Goal: Task Accomplishment & Management: Use online tool/utility

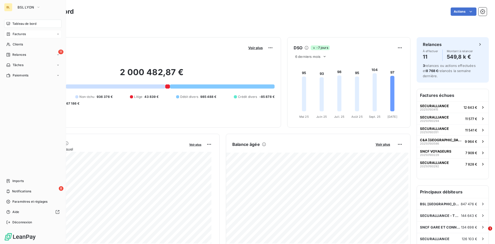
click at [15, 33] on span "Factures" at bounding box center [19, 34] width 13 height 5
click at [31, 43] on div "Factures" at bounding box center [35, 44] width 51 height 8
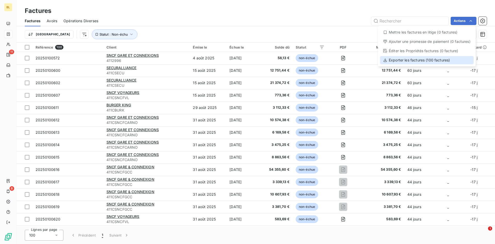
click at [406, 59] on div "Exporter les factures (100 factures)" at bounding box center [427, 60] width 94 height 8
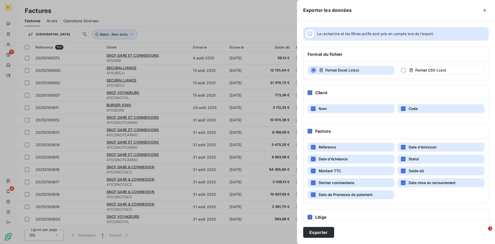
click at [316, 182] on button "Dernier commentaire" at bounding box center [351, 182] width 87 height 9
click at [402, 183] on icon "button" at bounding box center [403, 182] width 3 height 3
click at [310, 195] on button "Date de Promesse de paiement" at bounding box center [351, 194] width 87 height 9
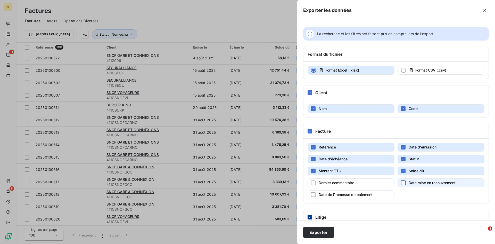
click at [311, 217] on icon at bounding box center [310, 216] width 3 height 3
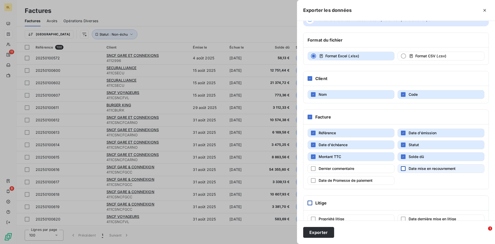
scroll to position [28, 0]
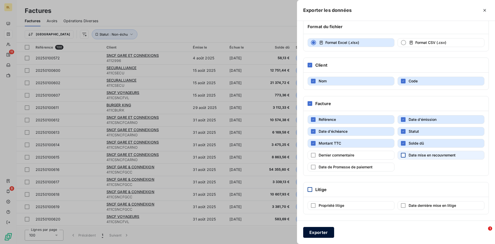
click at [316, 227] on button "Exporter" at bounding box center [318, 232] width 31 height 11
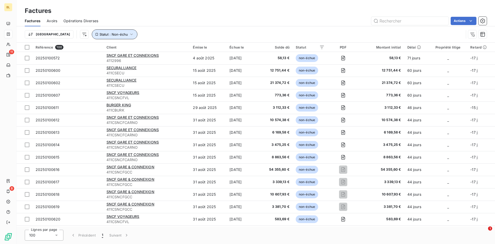
click at [129, 35] on icon "button" at bounding box center [131, 34] width 5 height 5
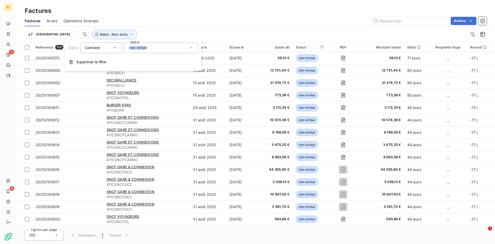
click at [190, 47] on icon at bounding box center [191, 47] width 5 height 5
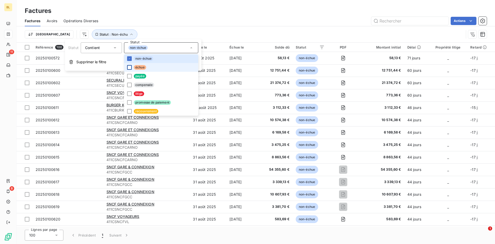
drag, startPoint x: 129, startPoint y: 68, endPoint x: 129, endPoint y: 55, distance: 12.4
click at [129, 67] on div at bounding box center [129, 67] width 5 height 5
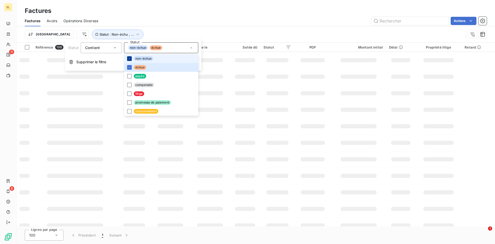
click at [129, 60] on icon at bounding box center [129, 58] width 3 height 3
click at [170, 16] on div "Factures Avoirs Opérations Diverses Actions" at bounding box center [256, 20] width 479 height 11
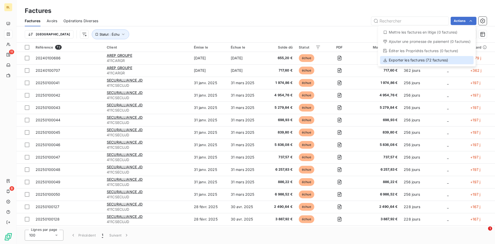
click at [400, 61] on div "Exporter les factures (72 factures)" at bounding box center [427, 60] width 94 height 8
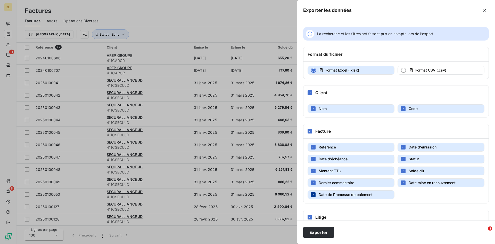
click at [314, 192] on div "button" at bounding box center [313, 194] width 5 height 5
click at [315, 181] on icon "button" at bounding box center [313, 182] width 3 height 3
drag, startPoint x: 403, startPoint y: 181, endPoint x: 365, endPoint y: 198, distance: 42.0
click at [403, 181] on div "button" at bounding box center [403, 182] width 5 height 5
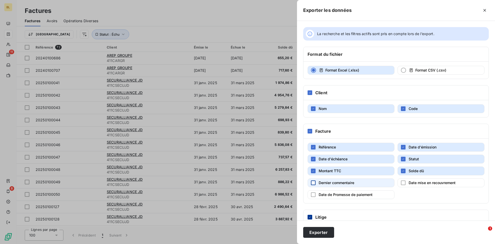
click at [312, 215] on div at bounding box center [310, 217] width 5 height 5
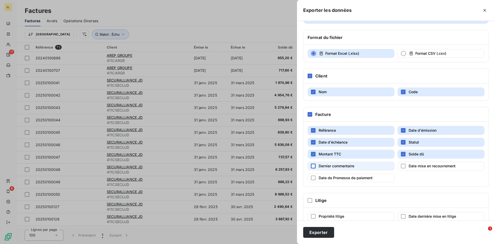
scroll to position [26, 0]
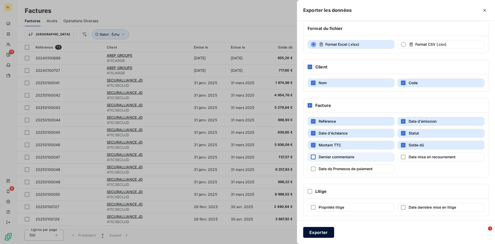
click at [319, 232] on button "Exporter" at bounding box center [318, 232] width 31 height 11
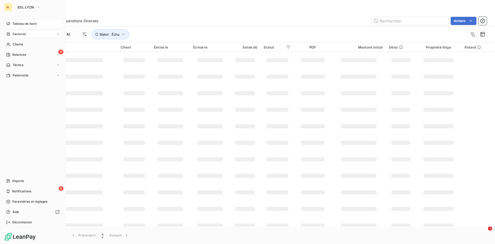
drag, startPoint x: 18, startPoint y: 22, endPoint x: 54, endPoint y: 27, distance: 37.2
click at [19, 22] on span "Tableau de bord" at bounding box center [24, 23] width 24 height 5
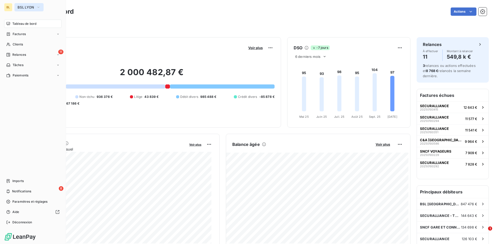
click at [20, 6] on span "BSL LYON" at bounding box center [26, 7] width 17 height 4
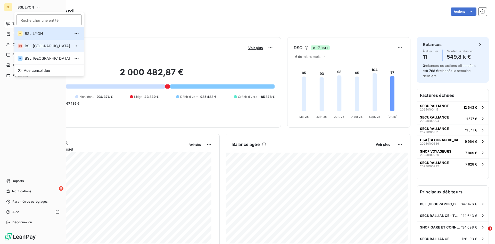
click at [40, 46] on span "BSL [GEOGRAPHIC_DATA]" at bounding box center [48, 45] width 46 height 5
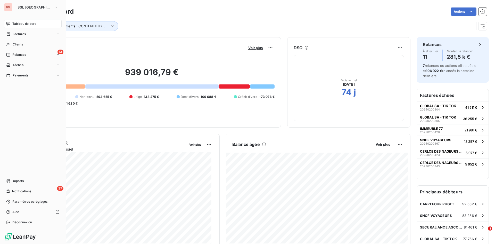
click at [157, 32] on div "Tableau de bord Actions Groupes de Clients : CONTENTIEUX , ..." at bounding box center [256, 17] width 479 height 34
click at [244, 26] on div "Groupes de Clients : CONTENTIEUX , ..." at bounding box center [250, 26] width 450 height 10
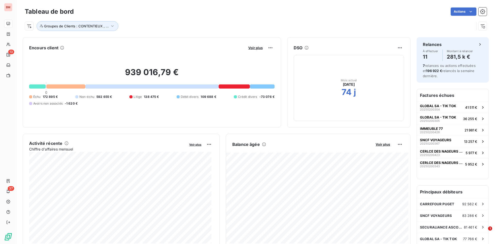
click at [249, 47] on span "Voir plus" at bounding box center [255, 48] width 14 height 4
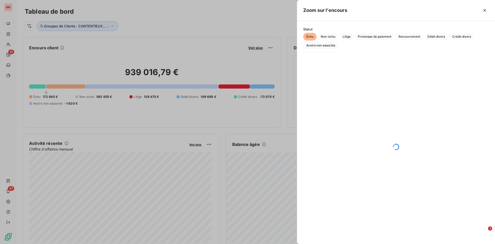
click at [232, 26] on div at bounding box center [247, 122] width 495 height 244
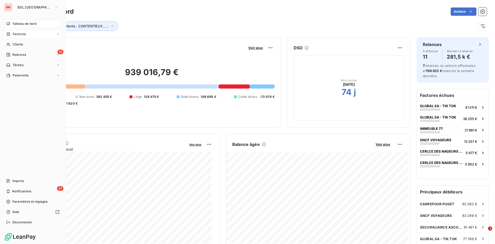
click at [10, 35] on icon at bounding box center [8, 34] width 4 height 4
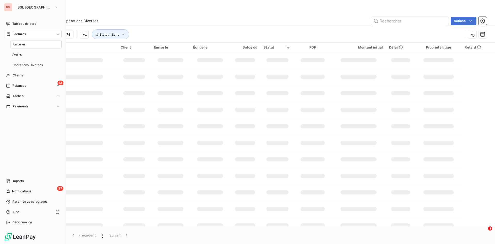
click at [29, 32] on div "Factures" at bounding box center [33, 34] width 58 height 8
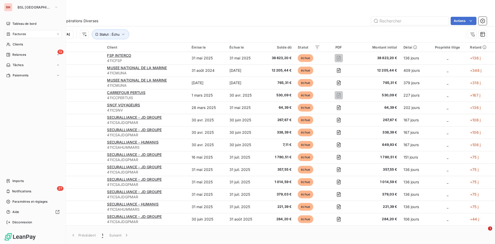
click at [53, 33] on div "Factures" at bounding box center [33, 34] width 58 height 8
click at [21, 44] on span "Factures" at bounding box center [18, 44] width 13 height 5
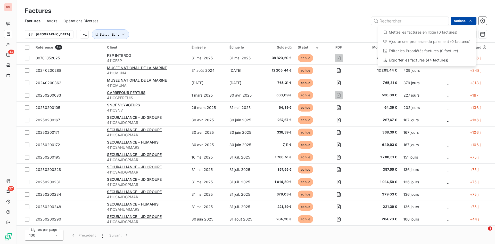
click at [461, 23] on html "BM 13 37 Factures Factures Avoirs Opérations Diverses Actions Mettre les factur…" at bounding box center [247, 122] width 495 height 244
click at [392, 60] on div "Exporter les factures (44 factures)" at bounding box center [427, 60] width 94 height 8
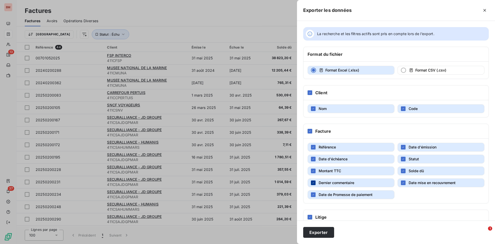
click at [314, 183] on icon "button" at bounding box center [313, 182] width 3 height 3
click at [316, 196] on div "button" at bounding box center [313, 194] width 5 height 5
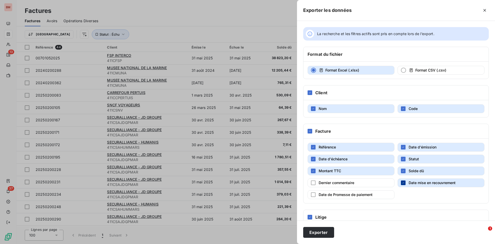
click at [401, 184] on div "button" at bounding box center [403, 182] width 5 height 5
drag, startPoint x: 308, startPoint y: 215, endPoint x: 323, endPoint y: 203, distance: 18.9
click at [309, 215] on div at bounding box center [310, 217] width 5 height 5
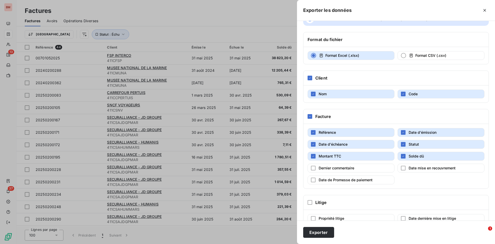
scroll to position [28, 0]
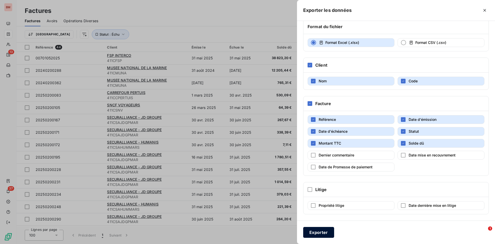
click at [321, 229] on button "Exporter" at bounding box center [318, 232] width 31 height 11
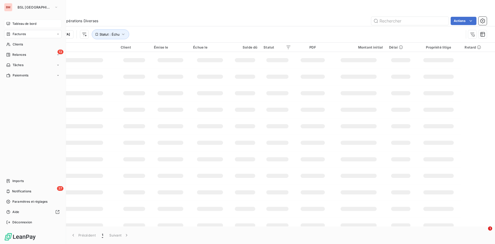
drag, startPoint x: 33, startPoint y: 23, endPoint x: 58, endPoint y: 24, distance: 25.3
click at [33, 23] on span "Tableau de bord" at bounding box center [24, 23] width 24 height 5
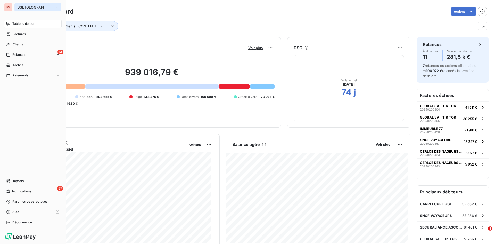
click at [22, 6] on span "BSL [GEOGRAPHIC_DATA]" at bounding box center [35, 7] width 35 height 4
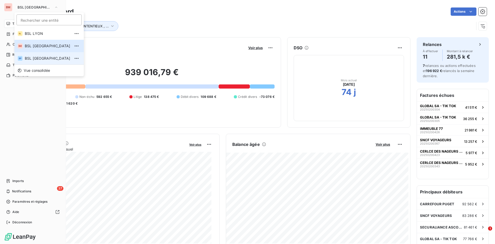
click at [30, 54] on li "BP BSL [GEOGRAPHIC_DATA]" at bounding box center [48, 58] width 69 height 12
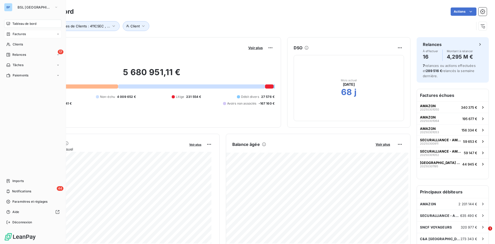
click at [19, 33] on span "Factures" at bounding box center [19, 34] width 13 height 5
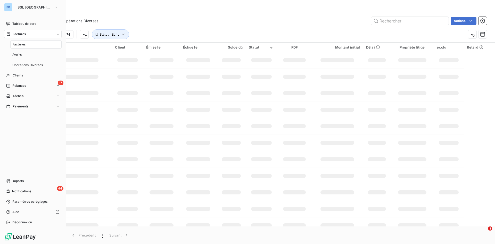
drag, startPoint x: 32, startPoint y: 43, endPoint x: 35, endPoint y: 43, distance: 3.4
click at [32, 43] on div "Factures" at bounding box center [35, 44] width 51 height 8
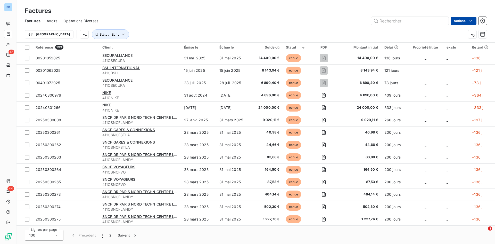
click at [463, 18] on html "BP 17 44 Factures Factures Avoirs Opérations Diverses Actions Trier Statut : Éc…" at bounding box center [247, 122] width 495 height 244
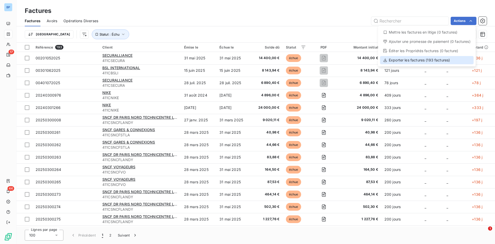
click at [416, 62] on div "Exporter les factures (193 factures)" at bounding box center [427, 60] width 94 height 8
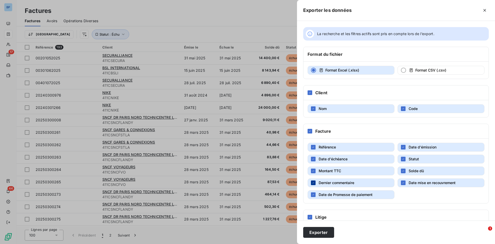
click at [315, 183] on div "button" at bounding box center [313, 182] width 5 height 5
click at [315, 197] on div "button" at bounding box center [313, 194] width 5 height 5
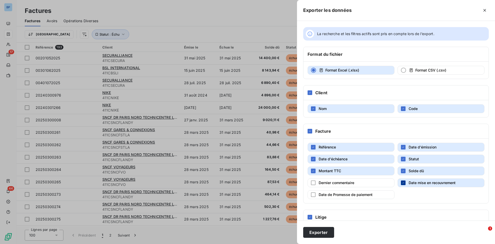
click at [402, 184] on icon "button" at bounding box center [403, 182] width 3 height 3
drag, startPoint x: 306, startPoint y: 219, endPoint x: 311, endPoint y: 215, distance: 6.2
click at [310, 216] on div "Litige" at bounding box center [396, 217] width 185 height 15
click at [311, 214] on div "Litige" at bounding box center [396, 217] width 185 height 15
click at [311, 216] on div at bounding box center [310, 217] width 5 height 5
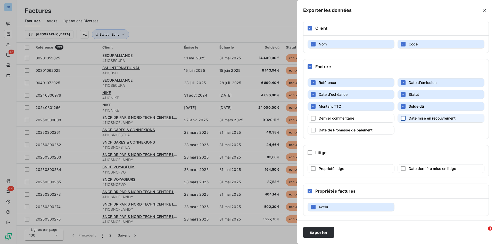
scroll to position [66, 0]
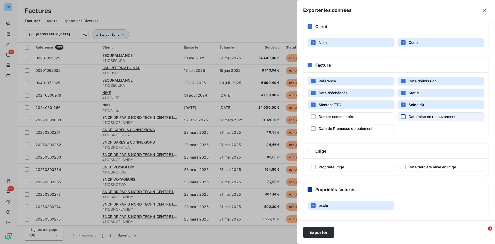
click at [312, 189] on div at bounding box center [310, 189] width 5 height 5
click at [314, 204] on div "button" at bounding box center [313, 205] width 5 height 5
click at [314, 207] on div "button" at bounding box center [313, 205] width 5 height 5
click at [325, 232] on button "Exporter" at bounding box center [318, 232] width 31 height 11
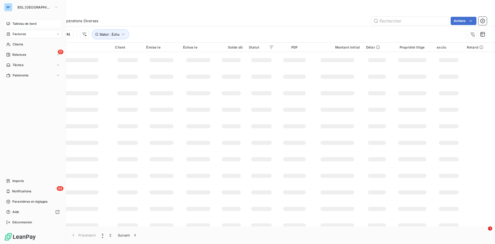
drag, startPoint x: 27, startPoint y: 25, endPoint x: 40, endPoint y: 25, distance: 13.4
click at [27, 25] on span "Tableau de bord" at bounding box center [24, 23] width 24 height 5
